Goal: Task Accomplishment & Management: Complete application form

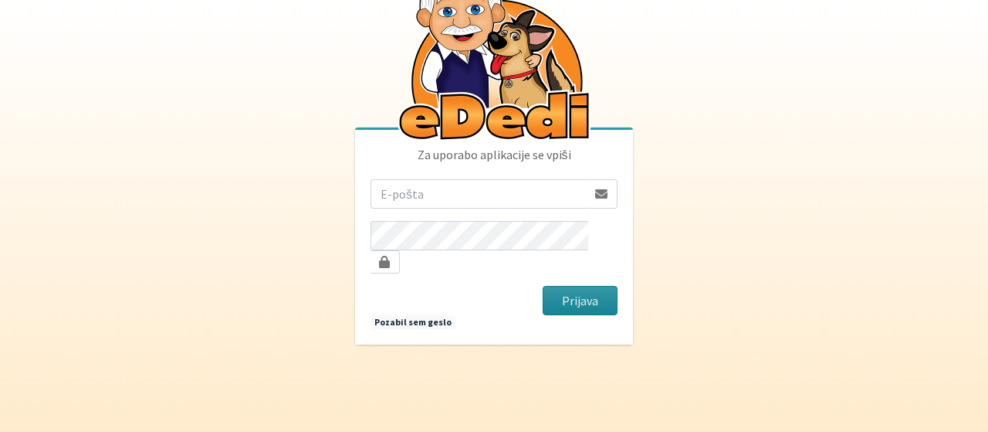
type input "[EMAIL_ADDRESS][DOMAIN_NAME]"
click at [587, 290] on button "Prijava" at bounding box center [580, 300] width 75 height 29
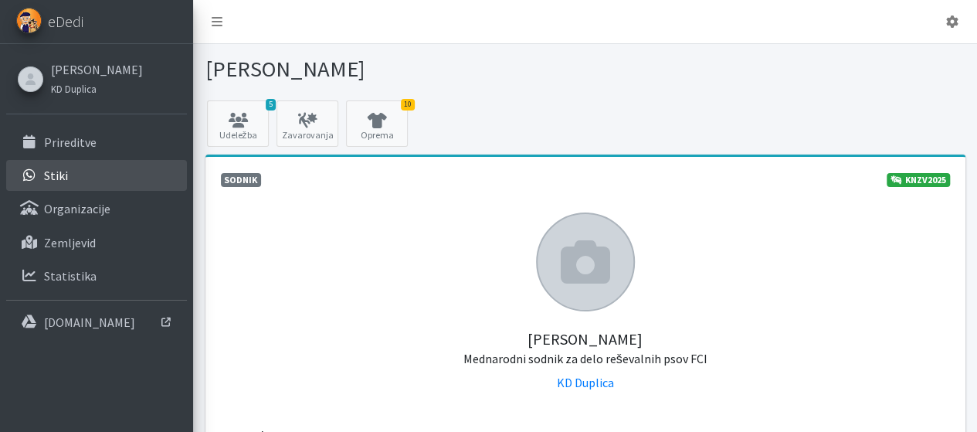
click at [63, 175] on p "Stiki" at bounding box center [56, 175] width 24 height 15
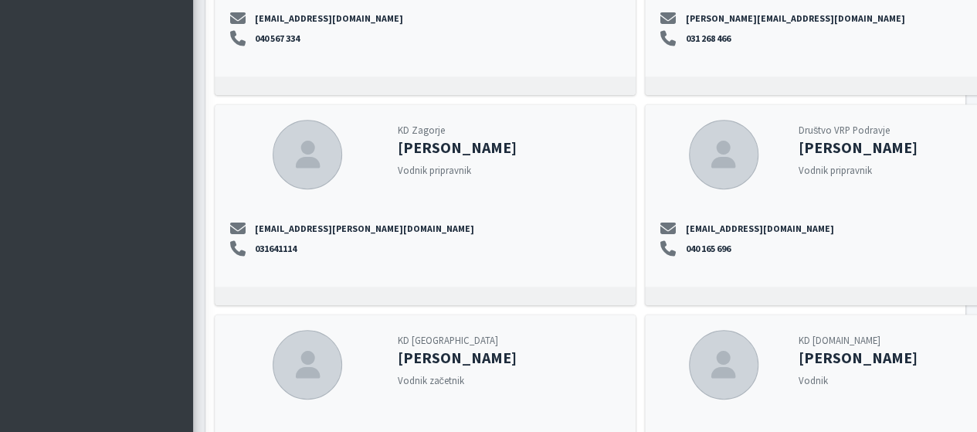
scroll to position [12047, 0]
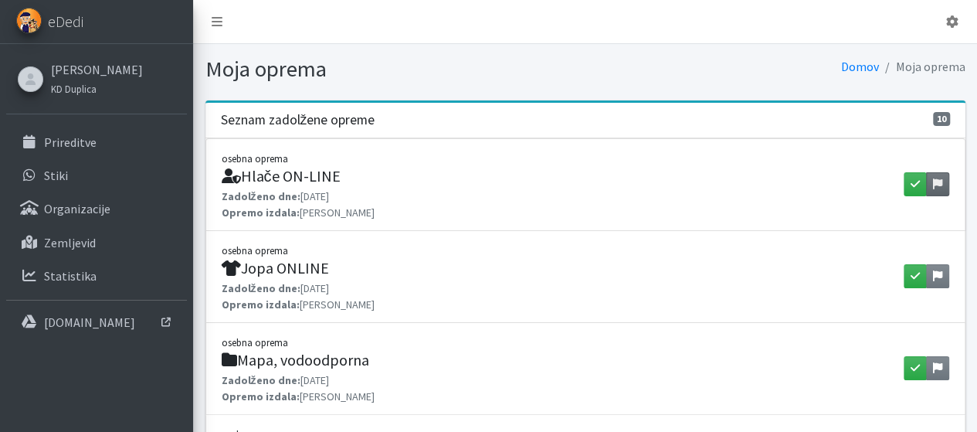
click at [927, 182] on link at bounding box center [937, 184] width 23 height 24
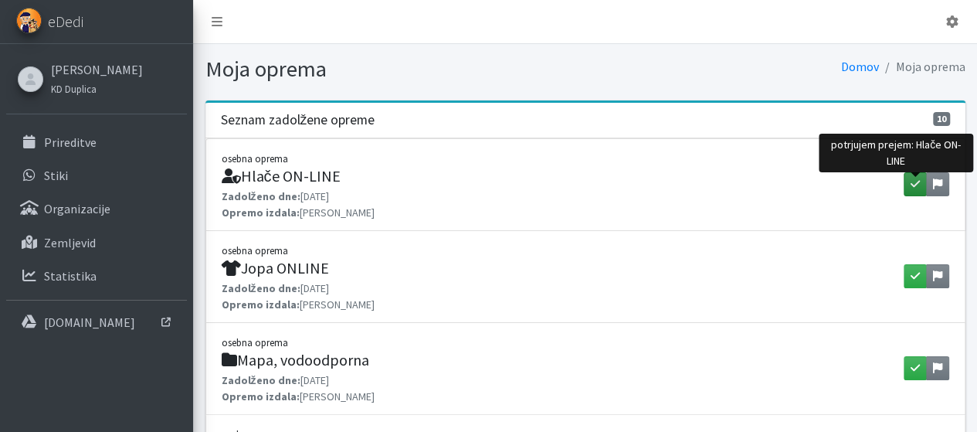
click at [915, 185] on icon "button" at bounding box center [914, 183] width 9 height 11
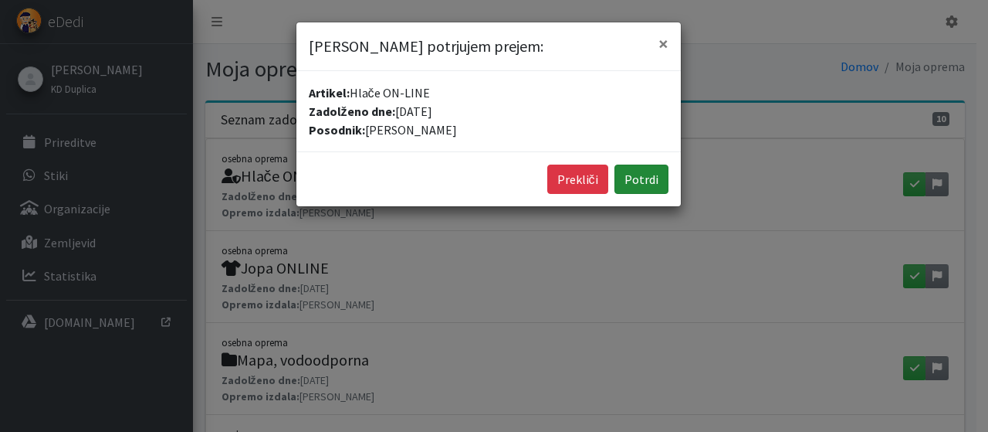
click at [638, 179] on button "Potrdi" at bounding box center [642, 178] width 54 height 29
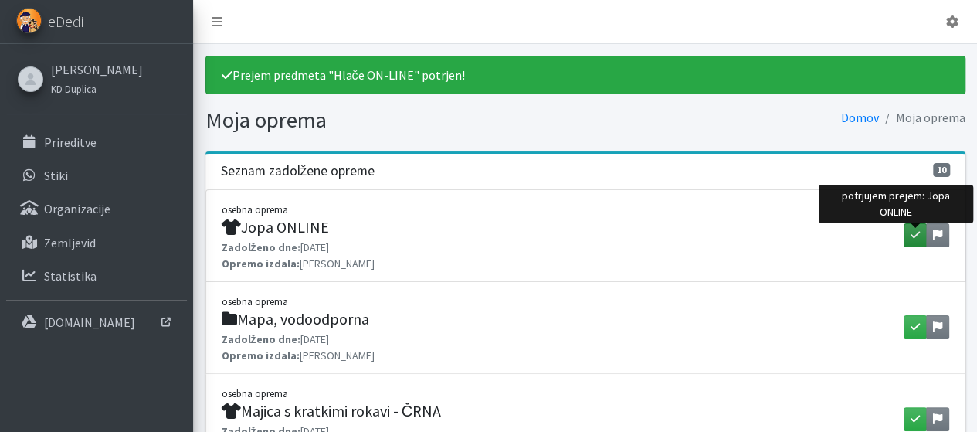
click at [916, 231] on icon "button" at bounding box center [914, 234] width 9 height 11
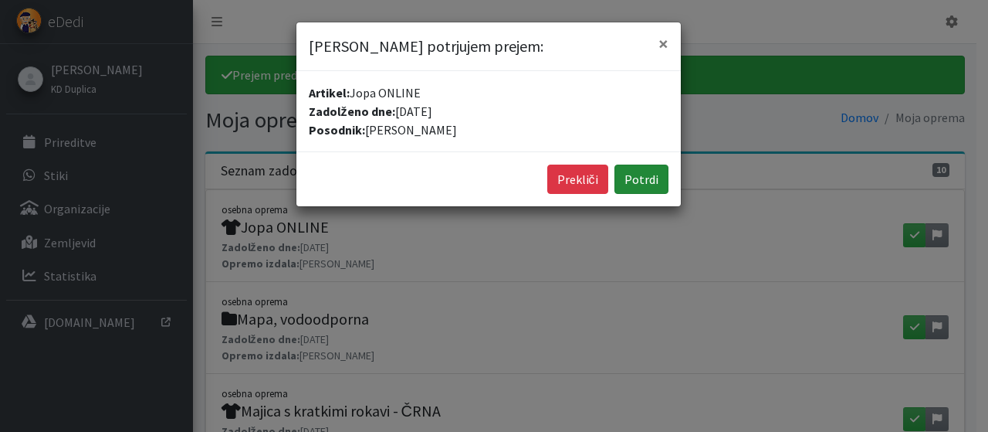
click at [643, 178] on button "Potrdi" at bounding box center [642, 178] width 54 height 29
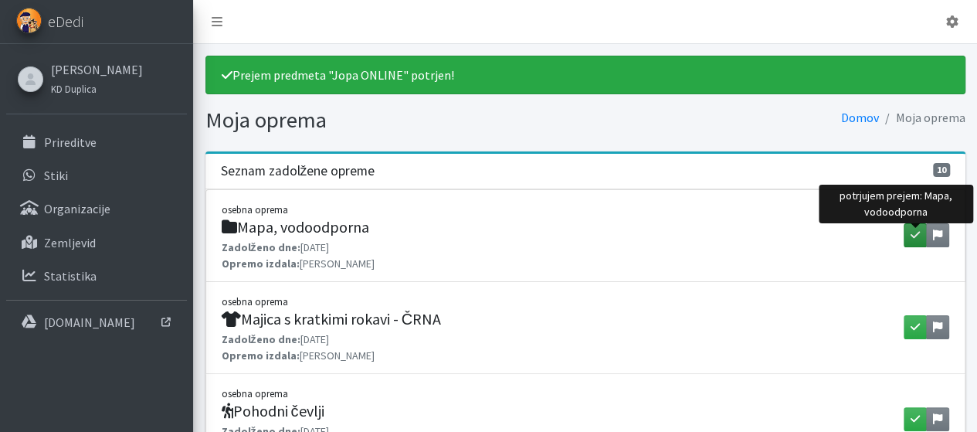
click at [913, 231] on icon "button" at bounding box center [914, 234] width 9 height 11
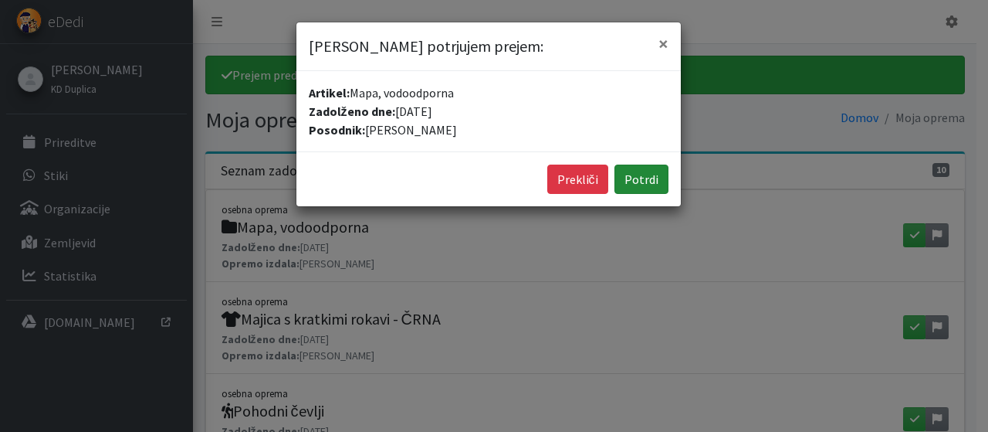
click at [643, 171] on button "Potrdi" at bounding box center [642, 178] width 54 height 29
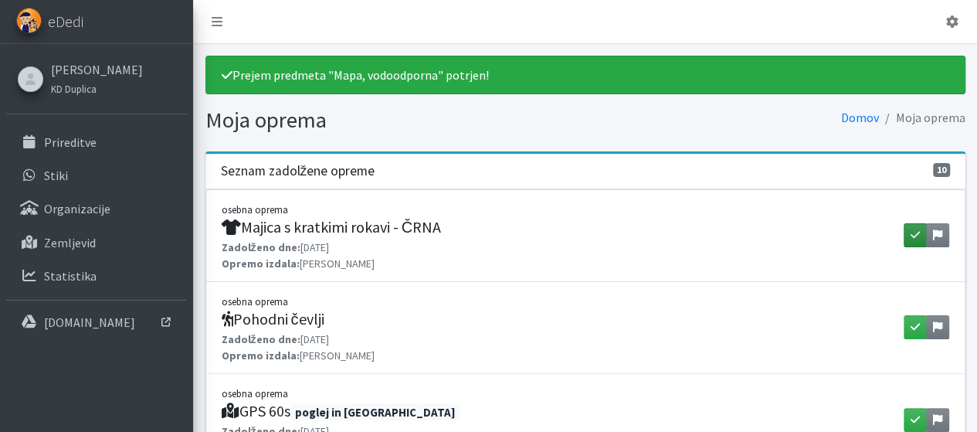
click at [910, 231] on button "button" at bounding box center [915, 235] width 23 height 24
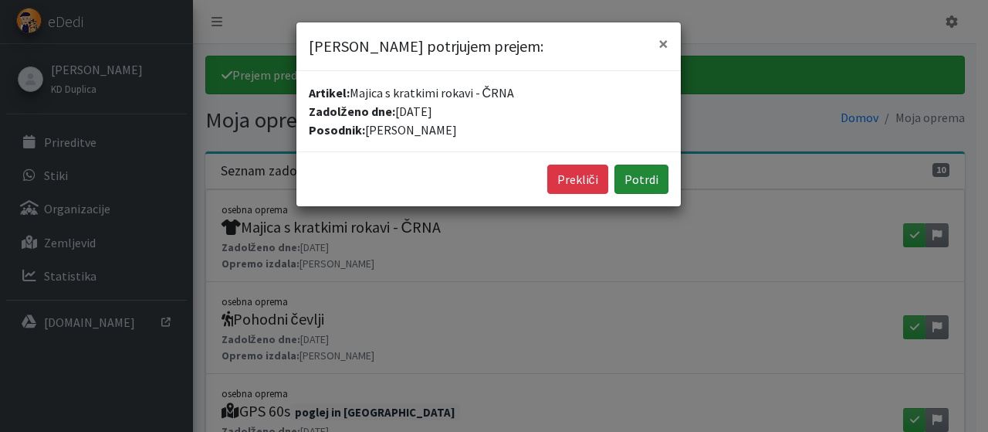
click at [653, 173] on button "Potrdi" at bounding box center [642, 178] width 54 height 29
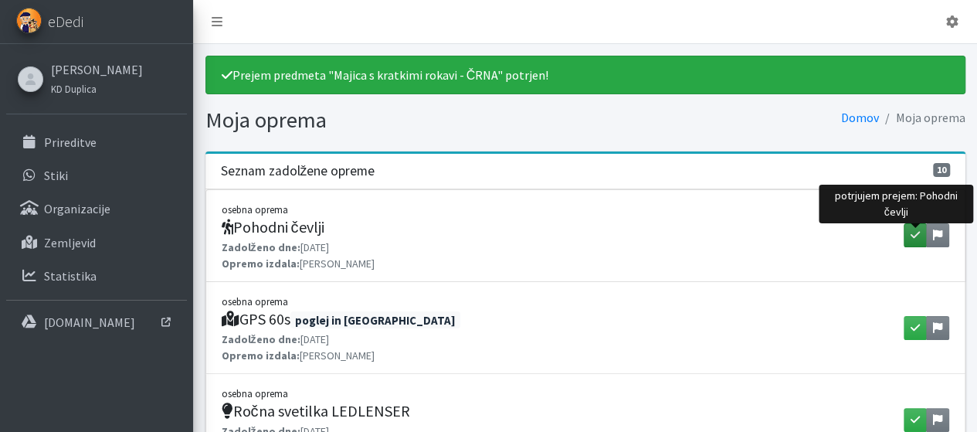
click at [913, 229] on icon "button" at bounding box center [914, 234] width 9 height 11
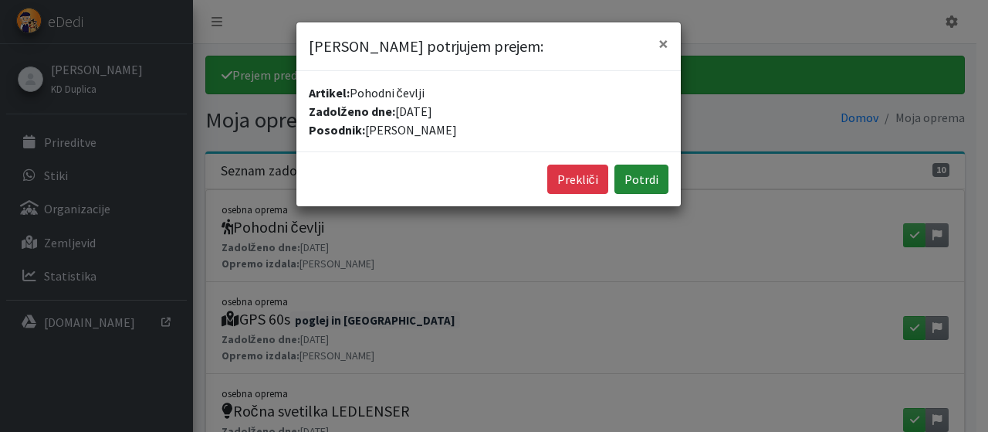
click at [656, 178] on button "Potrdi" at bounding box center [642, 178] width 54 height 29
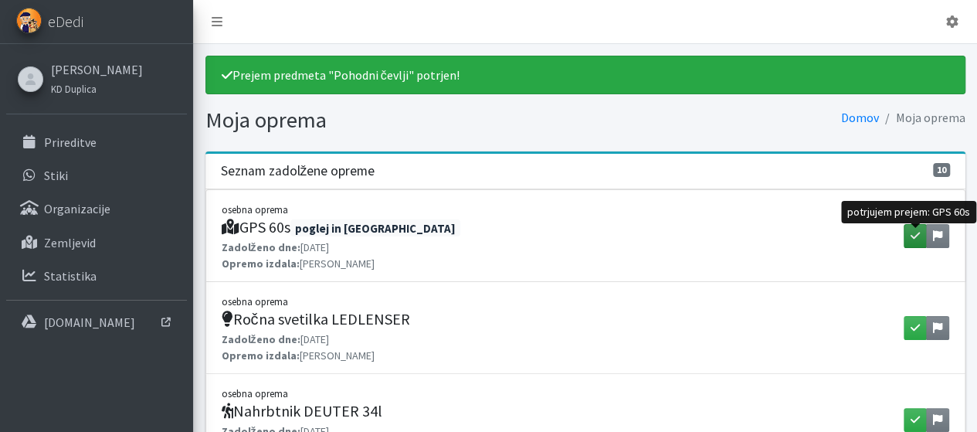
click at [914, 233] on icon "button" at bounding box center [914, 235] width 9 height 11
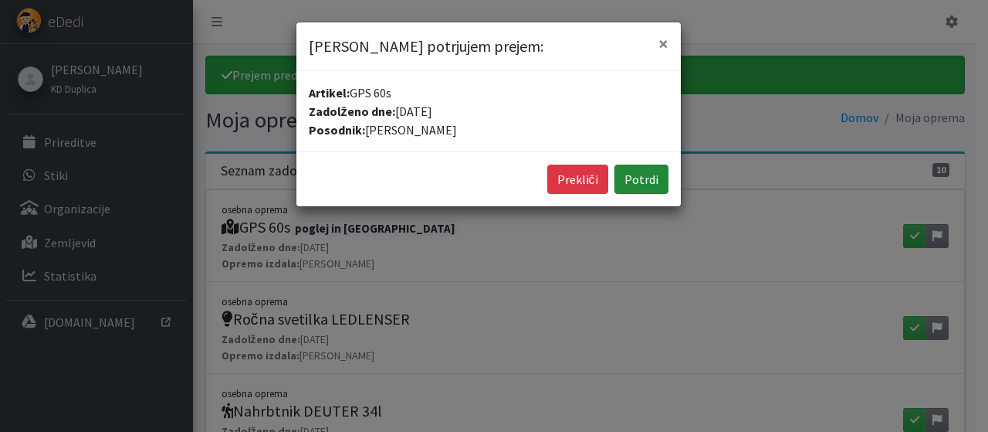
click at [652, 175] on button "Potrdi" at bounding box center [642, 178] width 54 height 29
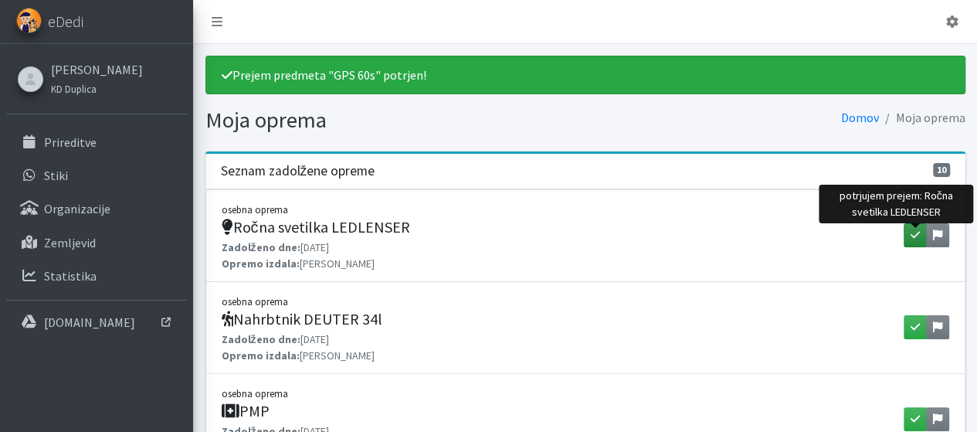
click at [913, 232] on icon "button" at bounding box center [914, 234] width 9 height 11
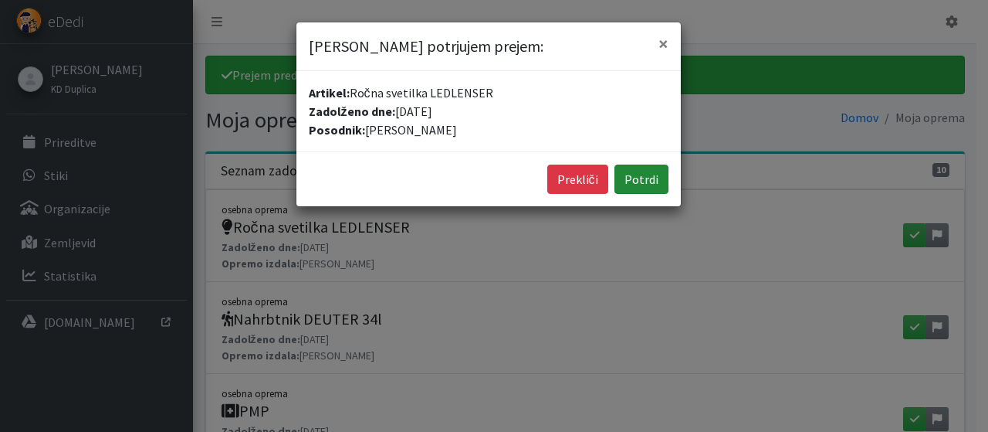
click at [651, 177] on button "Potrdi" at bounding box center [642, 178] width 54 height 29
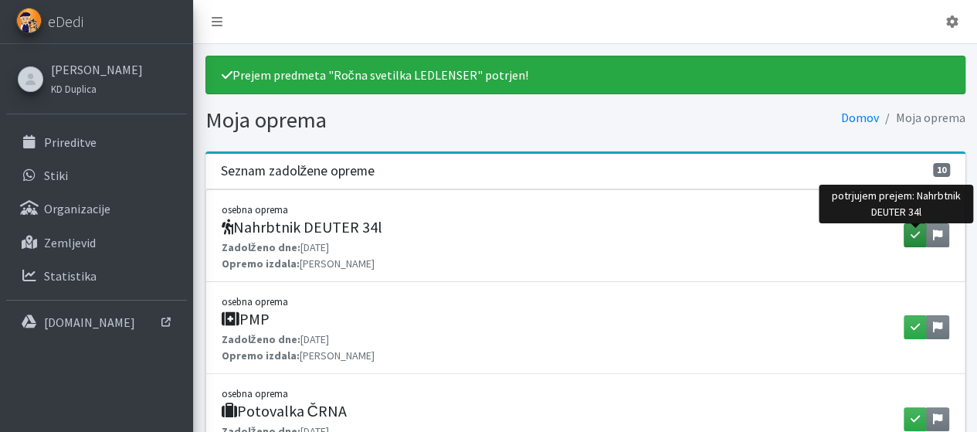
click at [912, 232] on icon "button" at bounding box center [914, 234] width 9 height 11
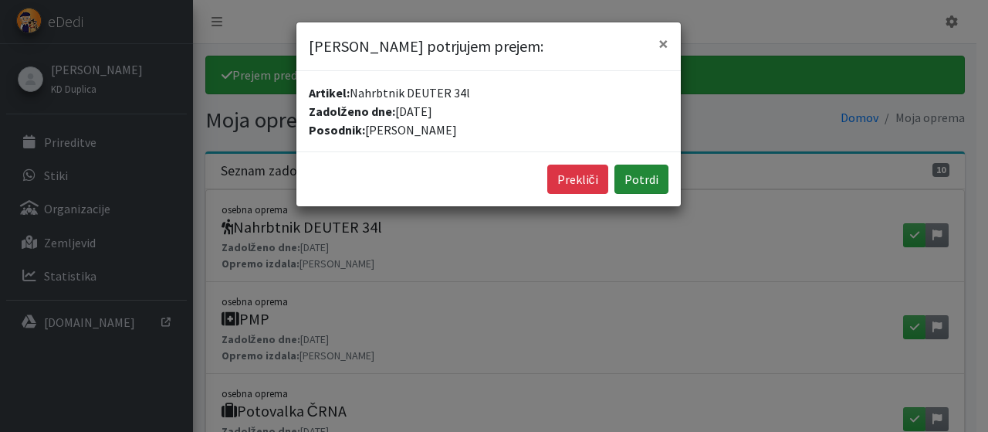
click at [643, 175] on button "Potrdi" at bounding box center [642, 178] width 54 height 29
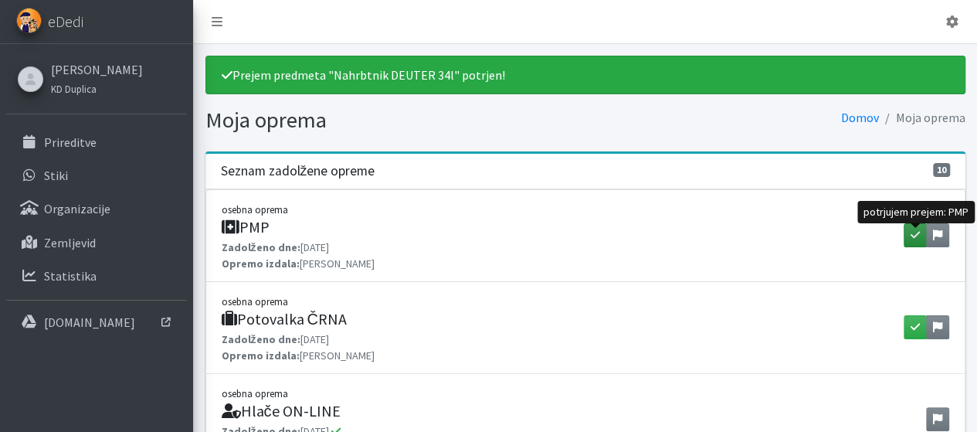
click at [914, 235] on icon "button" at bounding box center [914, 234] width 9 height 11
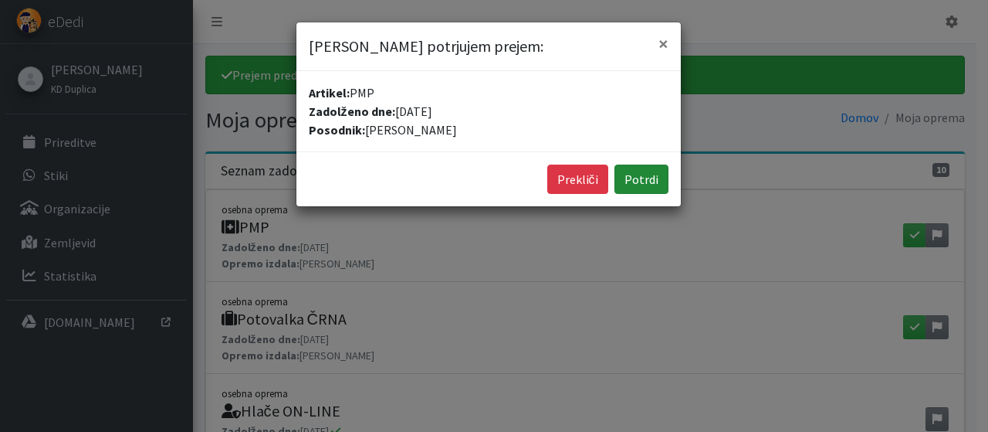
click at [651, 168] on button "Potrdi" at bounding box center [642, 178] width 54 height 29
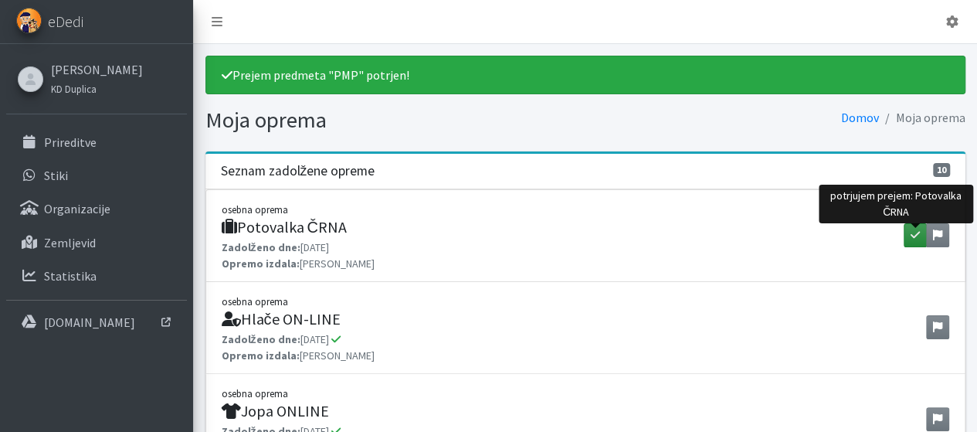
click at [916, 232] on icon "button" at bounding box center [914, 234] width 9 height 11
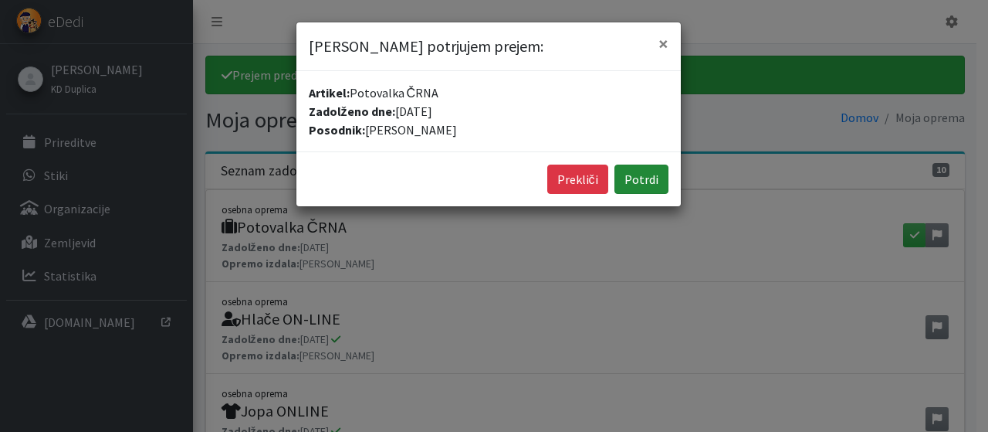
click at [648, 165] on button "Potrdi" at bounding box center [642, 178] width 54 height 29
